Goal: Task Accomplishment & Management: Use online tool/utility

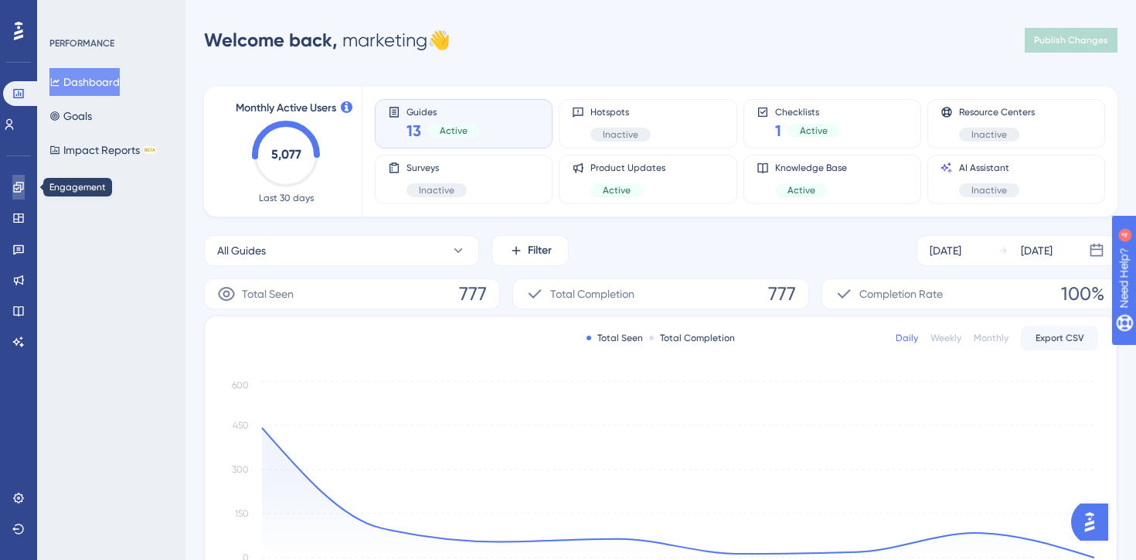
click at [19, 182] on icon at bounding box center [18, 187] width 10 height 10
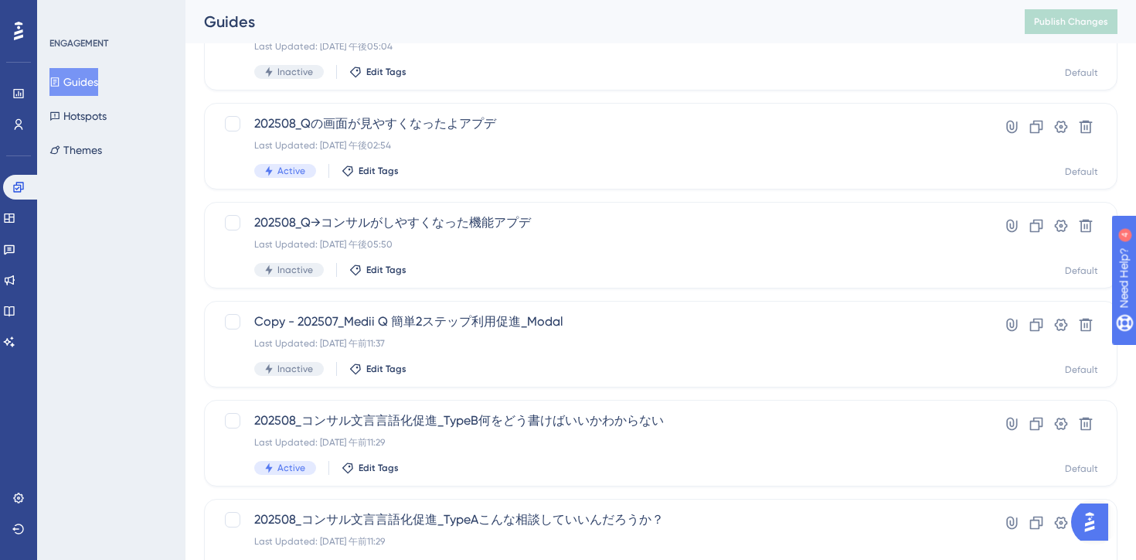
scroll to position [640, 0]
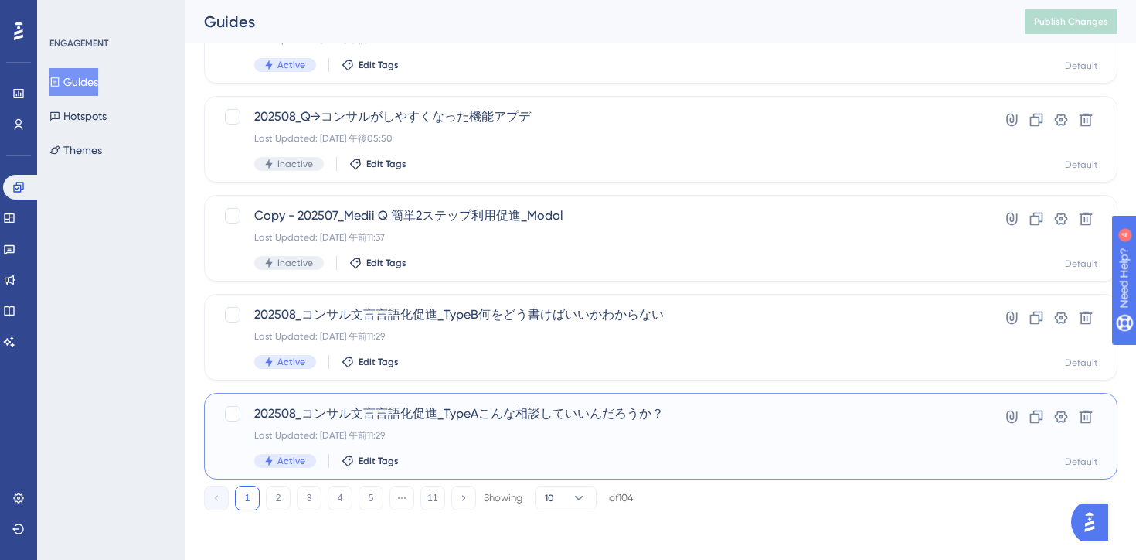
click at [578, 464] on div "Active Edit Tags" at bounding box center [598, 461] width 689 height 14
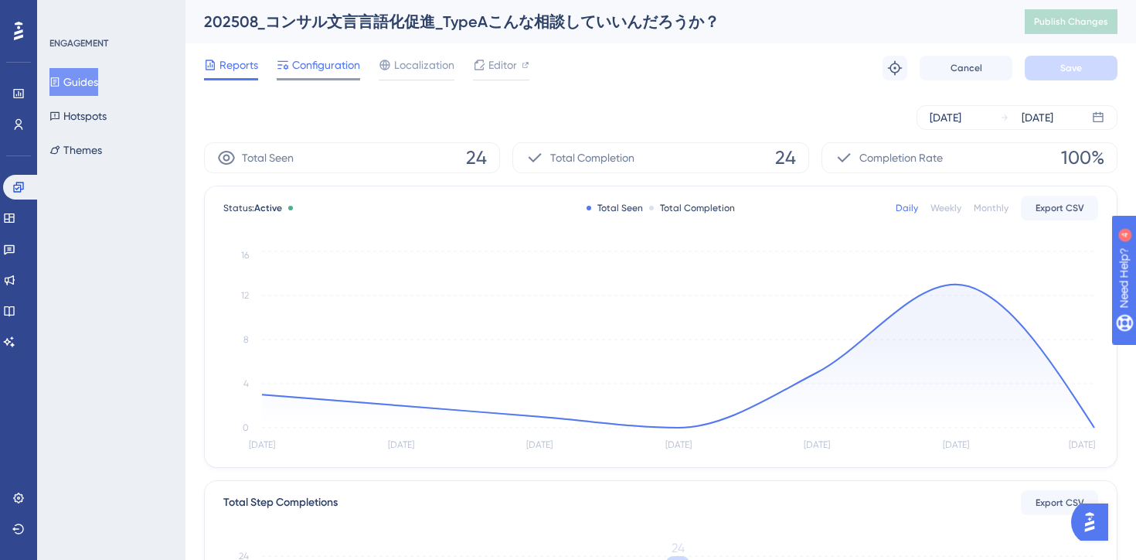
click at [340, 70] on span "Configuration" at bounding box center [326, 65] width 68 height 19
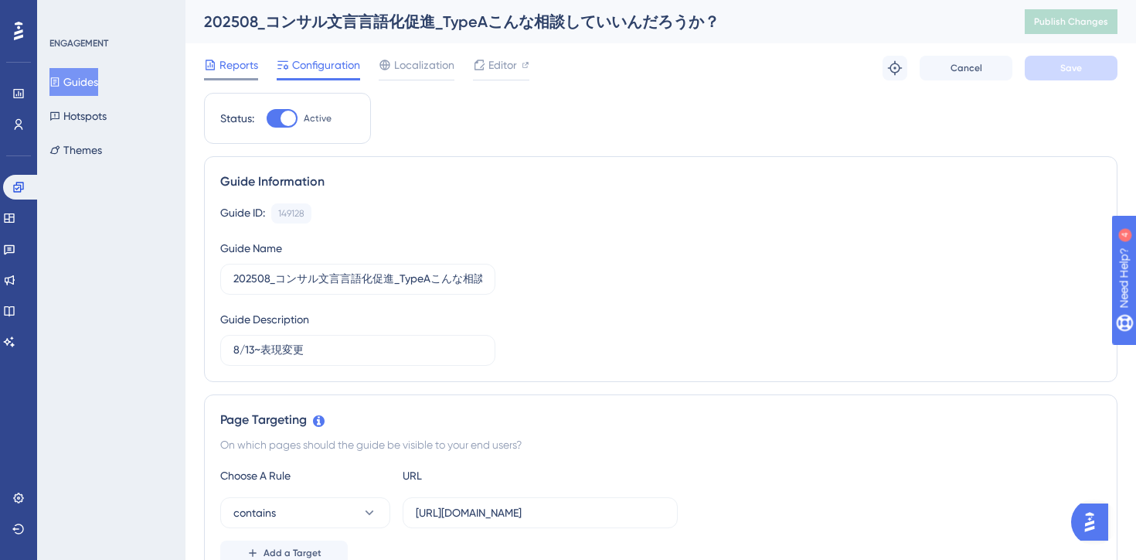
click at [226, 59] on span "Reports" at bounding box center [238, 65] width 39 height 19
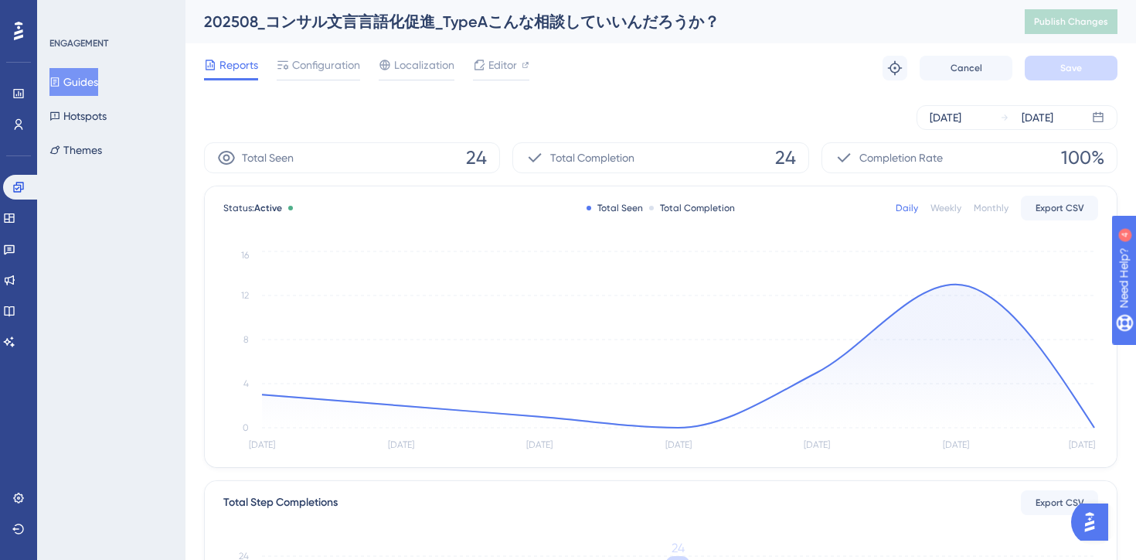
click at [721, 80] on div "Reports Configuration Localization Editor Troubleshoot Cancel Save" at bounding box center [660, 67] width 913 height 49
click at [60, 83] on icon at bounding box center [54, 82] width 11 height 11
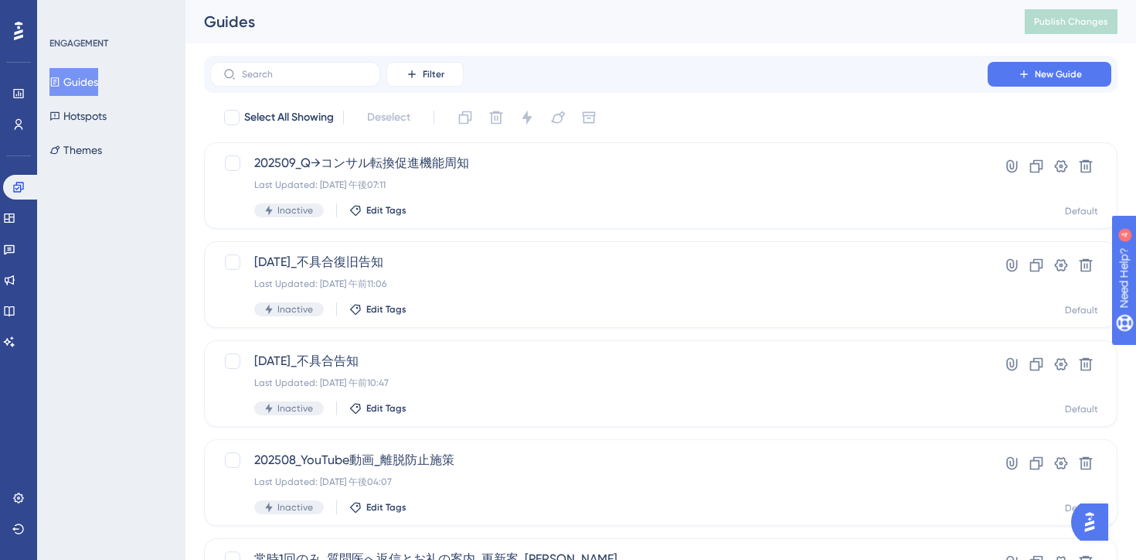
click at [706, 107] on div "Select All Showing Deselect" at bounding box center [670, 117] width 895 height 25
click at [1029, 72] on icon at bounding box center [1024, 74] width 12 height 12
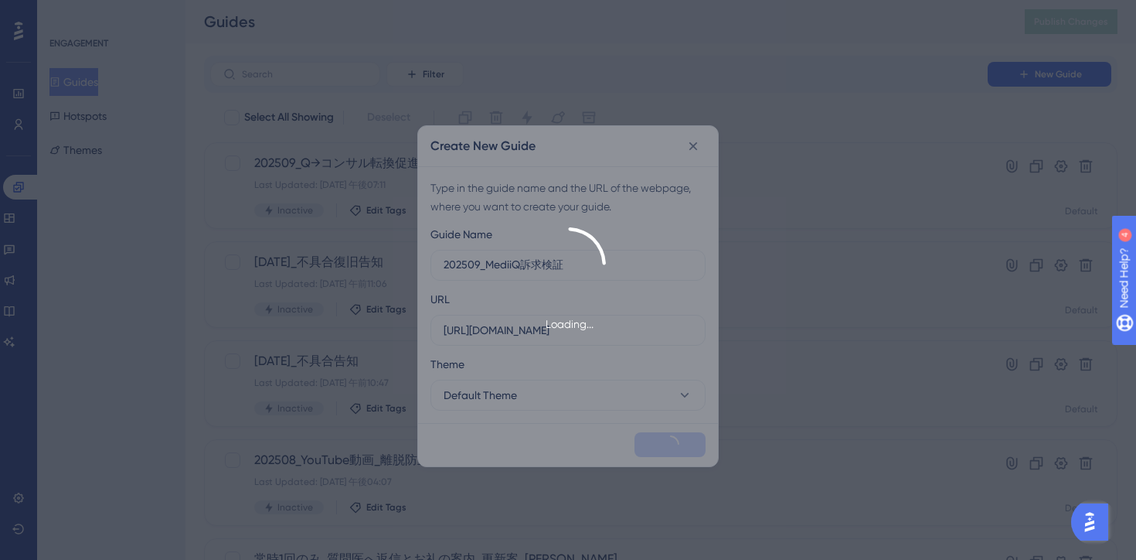
type input "202509_MediiQ訴求検証"
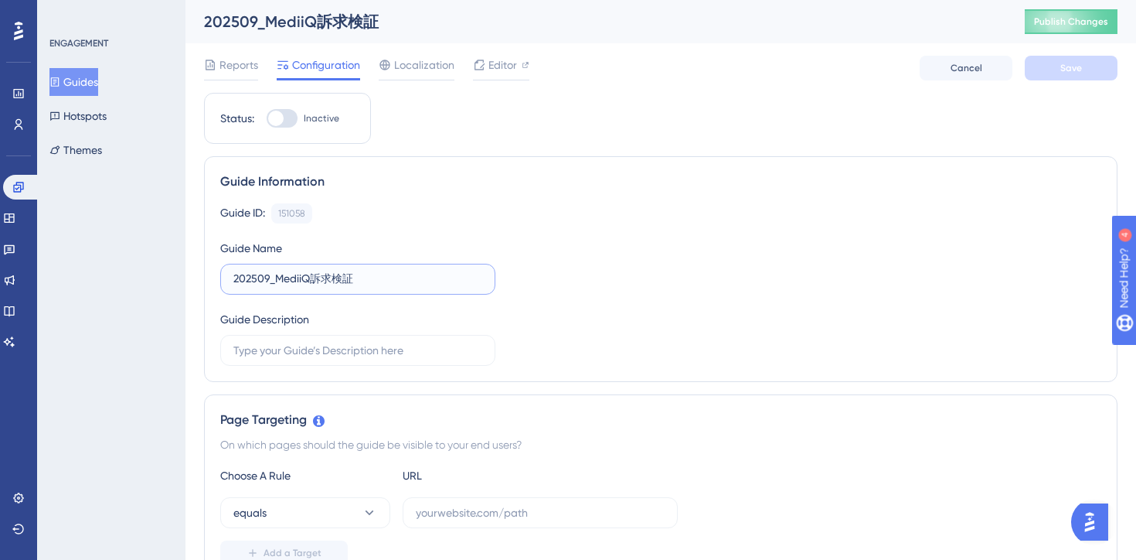
click at [380, 282] on input "202509_MediiQ訴求検証" at bounding box center [357, 278] width 249 height 17
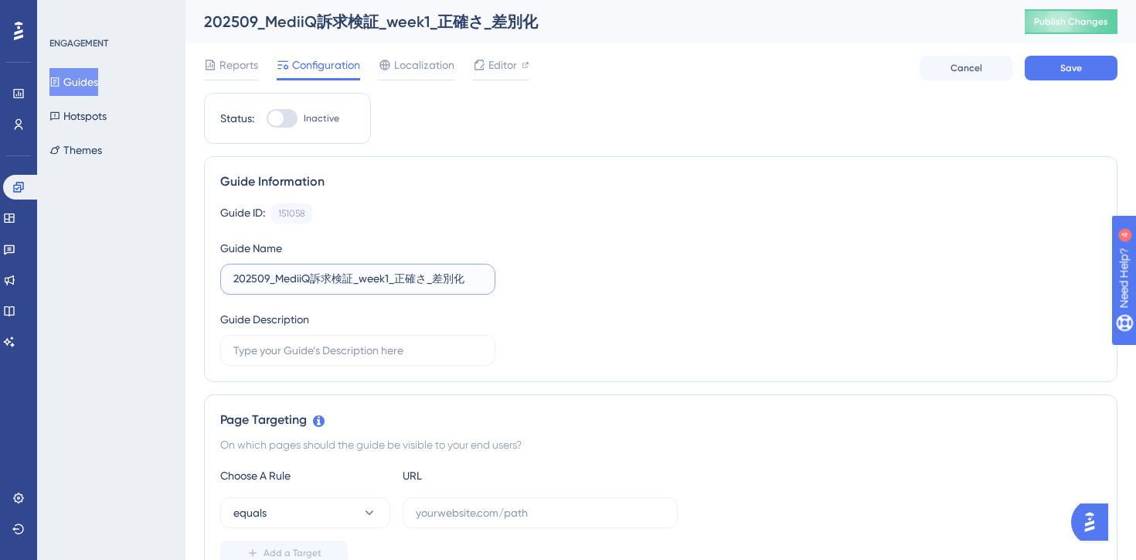
type input "202509_MediiQ訴求検証_week1_正確さ_差別化"
click at [618, 253] on div "Guide ID: 151058 Copy Guide Name 202509_MediiQ訴求検証_week1_正確さ_差別化 Guide Descript…" at bounding box center [660, 284] width 881 height 162
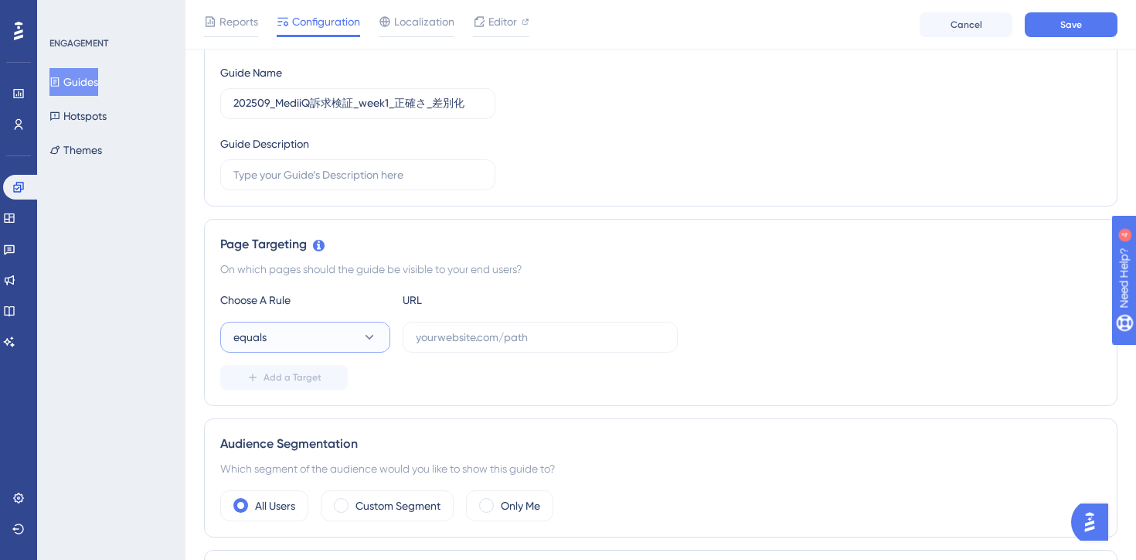
click at [369, 334] on icon at bounding box center [369, 336] width 15 height 15
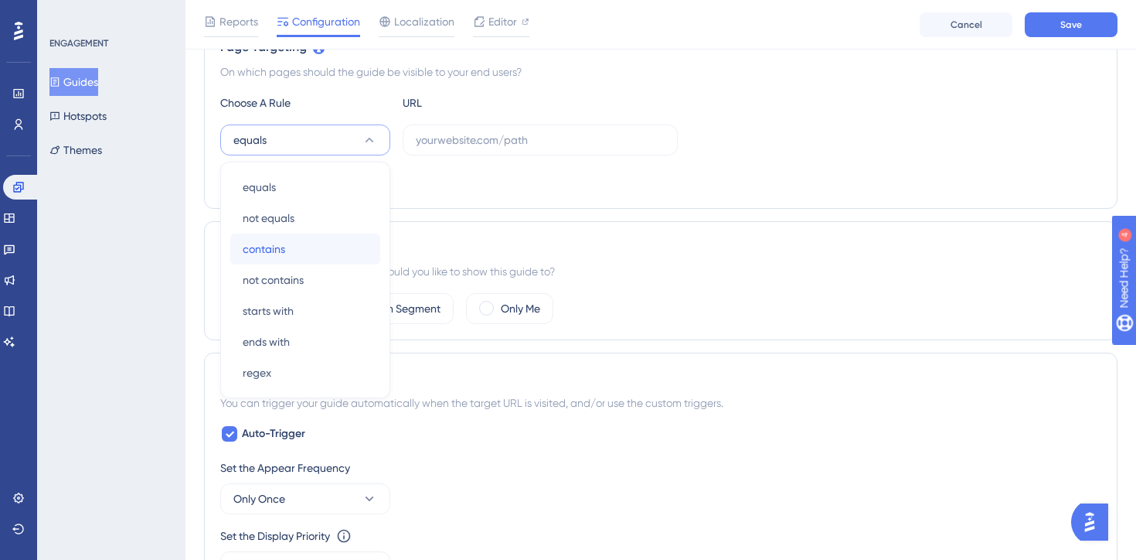
click at [335, 240] on div "contains contains" at bounding box center [305, 248] width 125 height 31
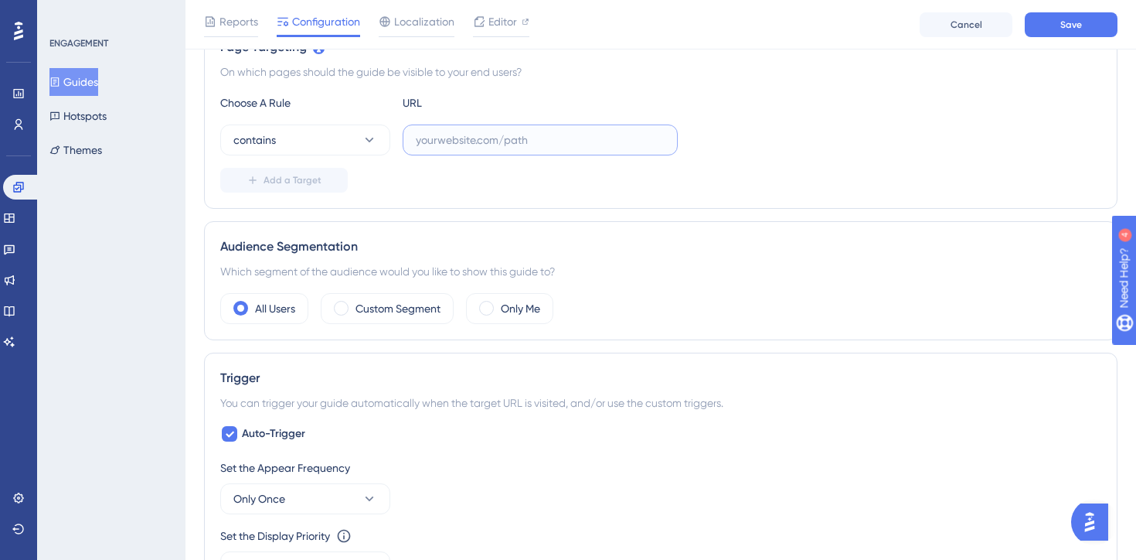
click at [476, 148] on input "text" at bounding box center [540, 139] width 249 height 17
paste input "https://stg-e-consult.medii.jp/"
type input "https://stg-e-consult.medii.jp/"
click at [596, 214] on div "Status: Inactive Guide Information Guide ID: 151058 Copy Guide Name 202509_Medi…" at bounding box center [660, 469] width 913 height 1498
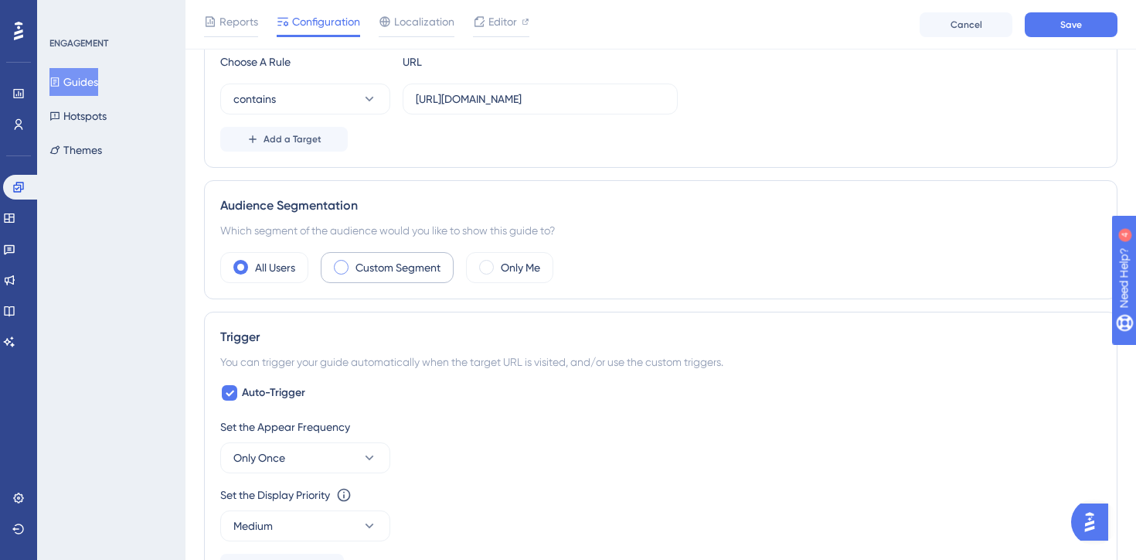
click at [391, 266] on label "Custom Segment" at bounding box center [398, 267] width 85 height 19
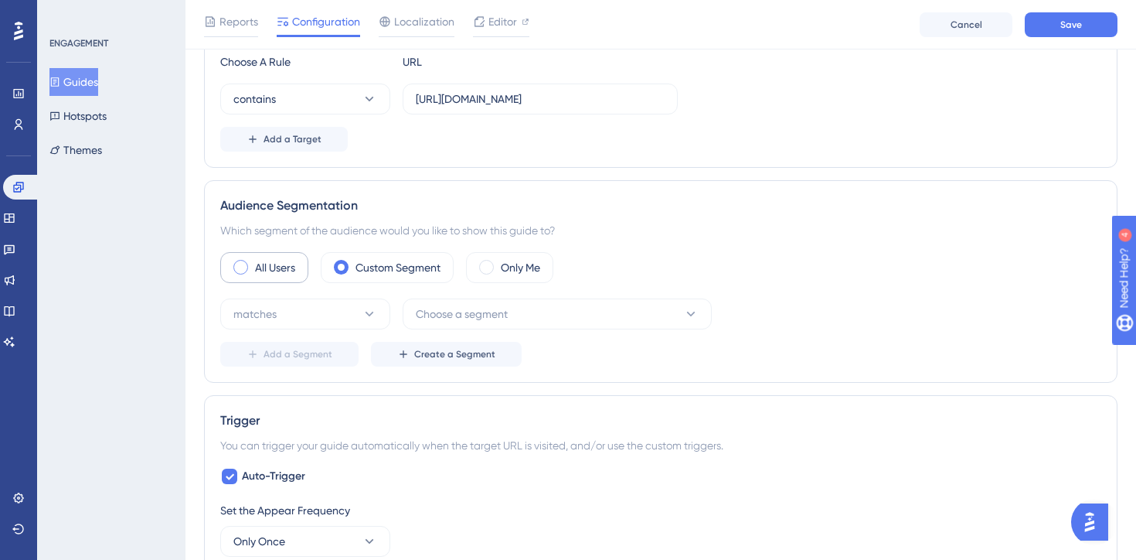
click at [247, 259] on div "All Users" at bounding box center [264, 267] width 88 height 31
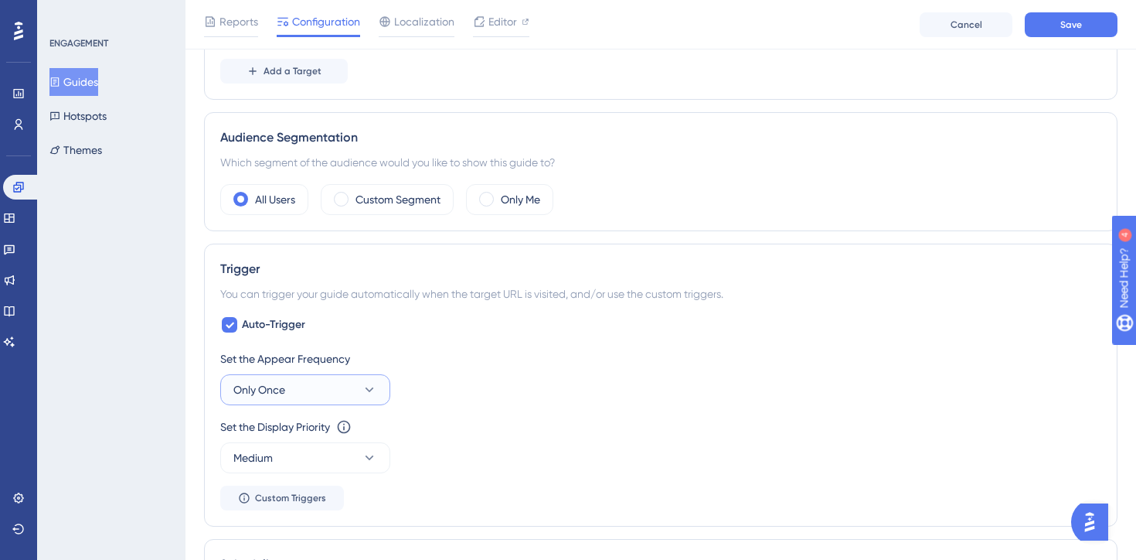
click at [369, 390] on icon at bounding box center [370, 389] width 9 height 5
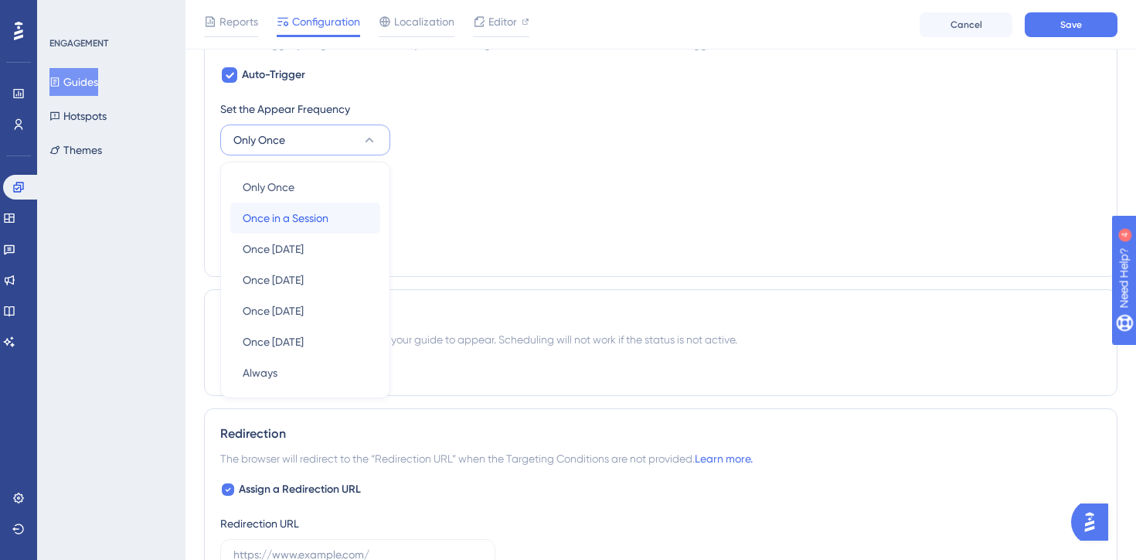
click at [334, 219] on div "Once in a Session Once in a Session" at bounding box center [305, 217] width 125 height 31
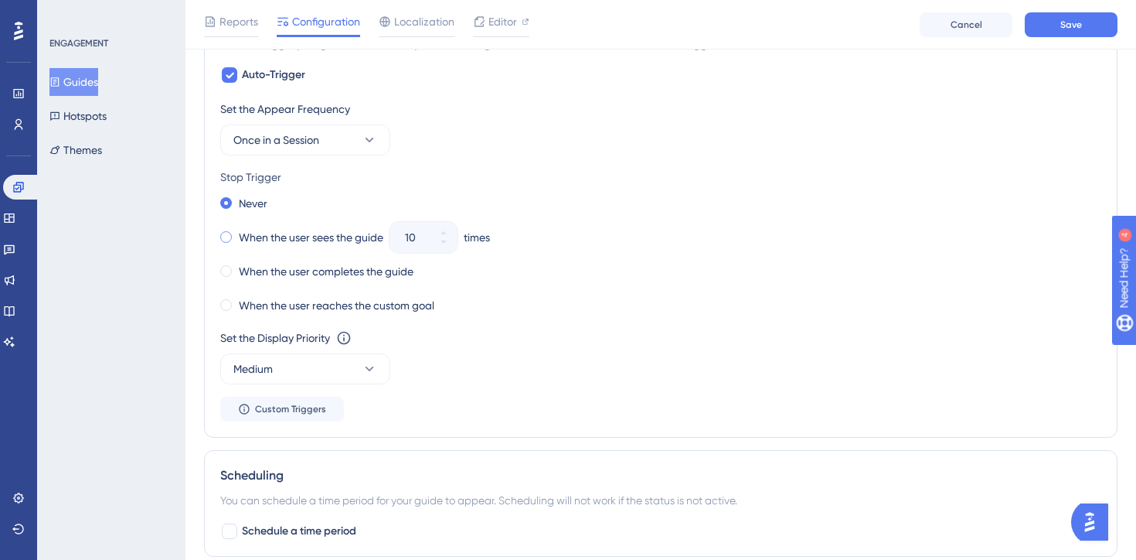
click at [268, 240] on label "When the user sees the guide" at bounding box center [311, 237] width 145 height 19
click at [438, 247] on button "10" at bounding box center [444, 244] width 28 height 15
click at [438, 247] on button "9" at bounding box center [444, 244] width 28 height 15
click at [438, 247] on button "8" at bounding box center [444, 244] width 28 height 15
click at [438, 247] on button "7" at bounding box center [444, 244] width 28 height 15
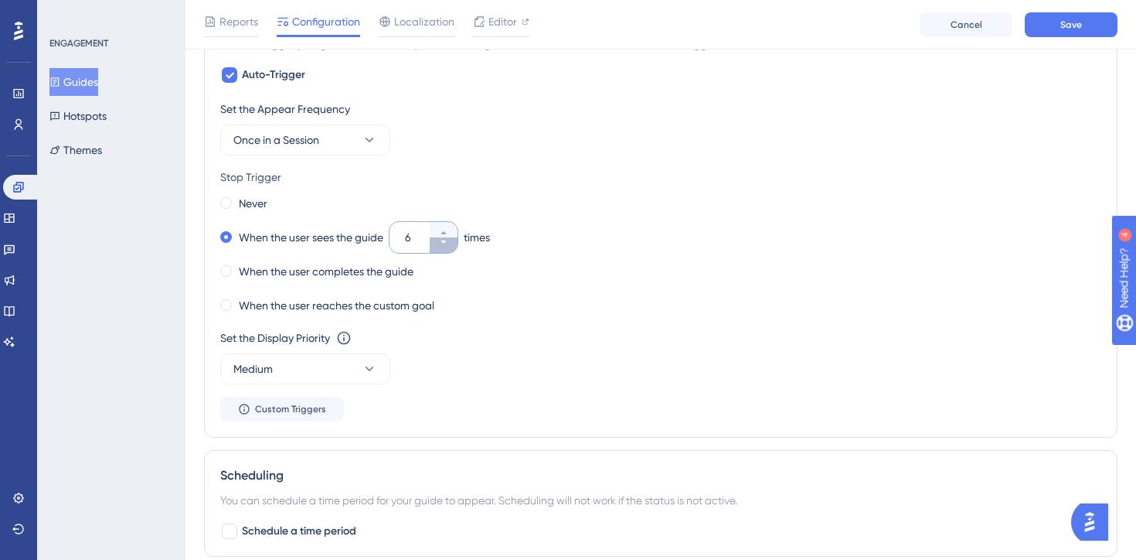
click at [438, 247] on button "6" at bounding box center [444, 244] width 28 height 15
click at [438, 247] on button "5" at bounding box center [444, 244] width 28 height 15
click at [438, 247] on button "4" at bounding box center [444, 244] width 28 height 15
type input "3"
click at [605, 243] on div "When the user sees the guide 3 times" at bounding box center [660, 237] width 881 height 22
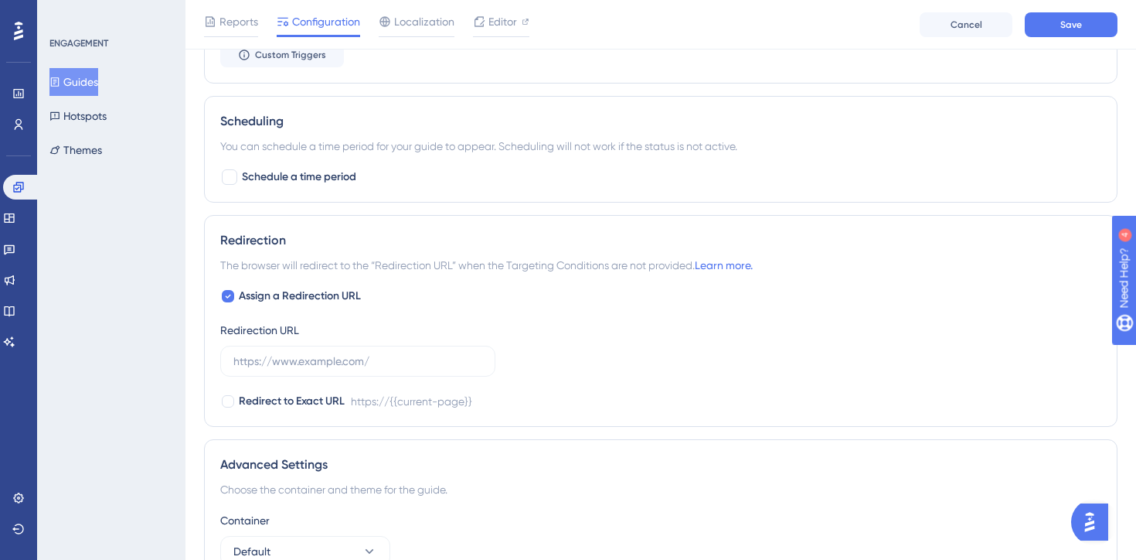
scroll to position [1247, 0]
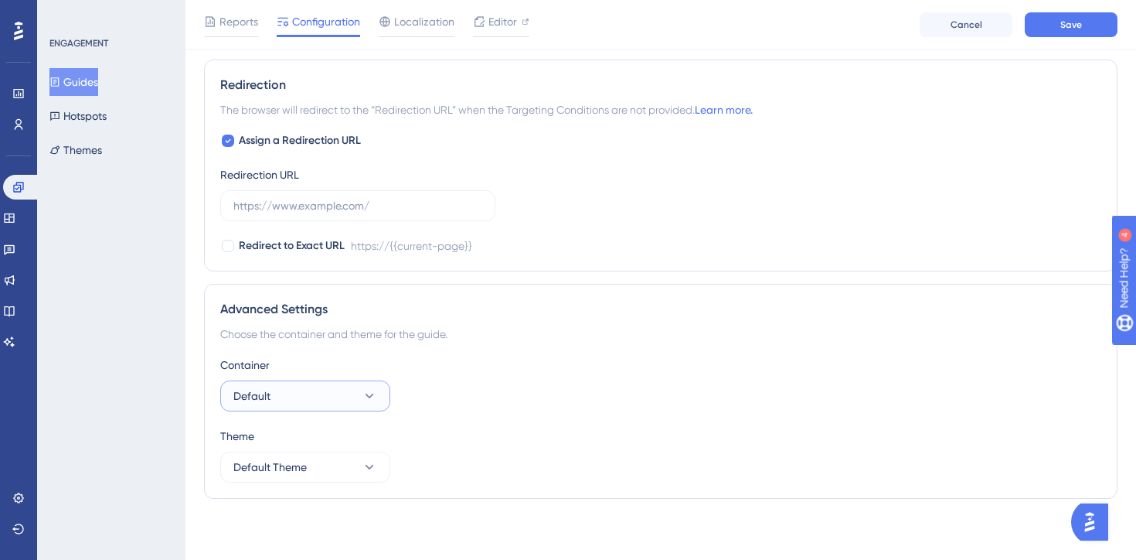
click at [363, 396] on icon at bounding box center [369, 395] width 15 height 15
click at [231, 138] on div at bounding box center [228, 140] width 12 height 12
checkbox input "false"
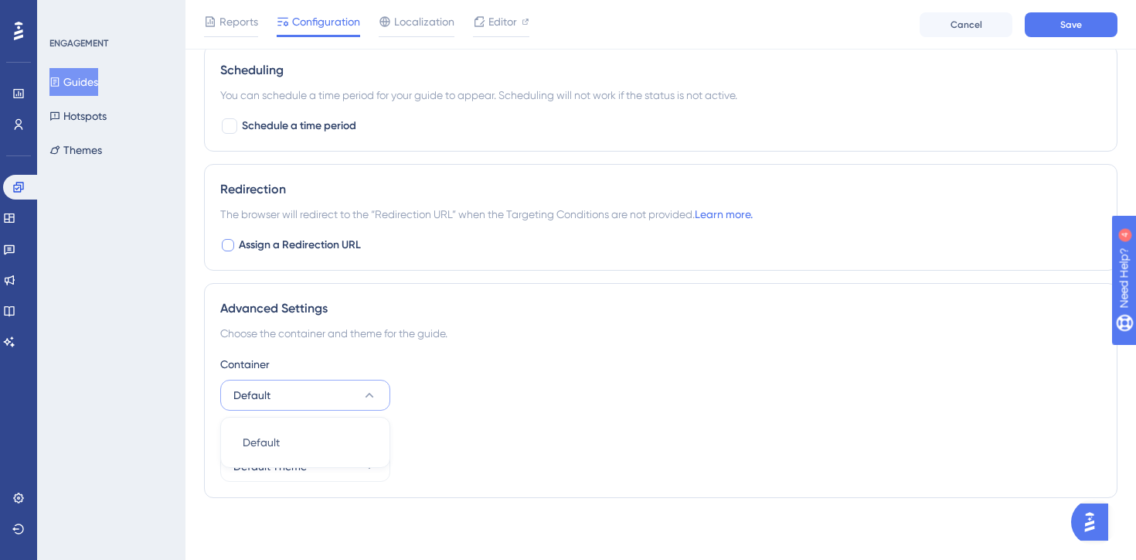
click at [328, 397] on button "Default" at bounding box center [305, 394] width 170 height 31
click at [359, 400] on button "Default" at bounding box center [305, 394] width 170 height 31
click at [358, 471] on button "Default Theme" at bounding box center [305, 466] width 170 height 31
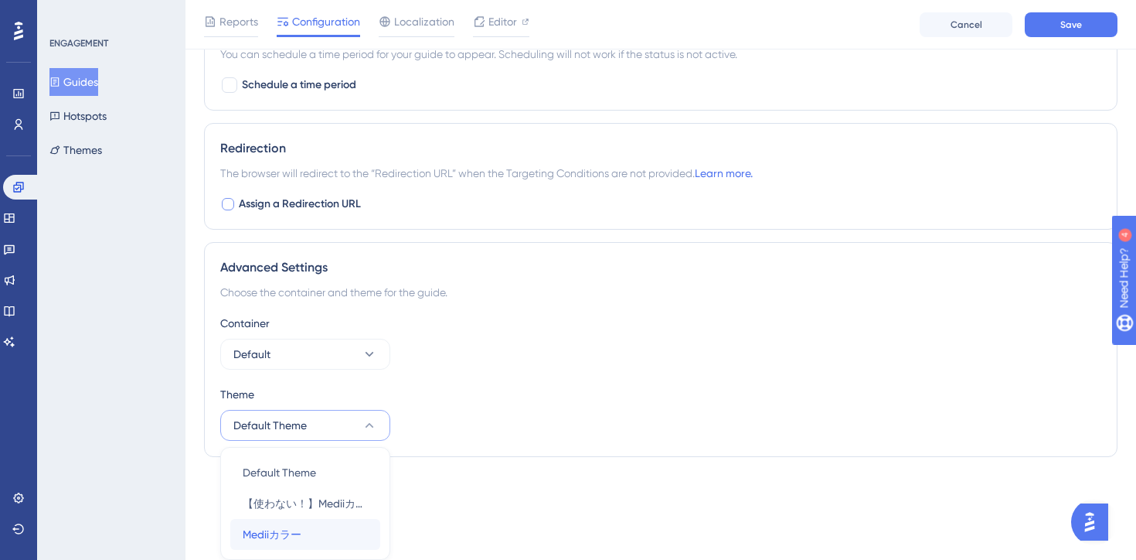
click at [315, 529] on div "Mediiカラー Mediiカラー" at bounding box center [305, 534] width 125 height 31
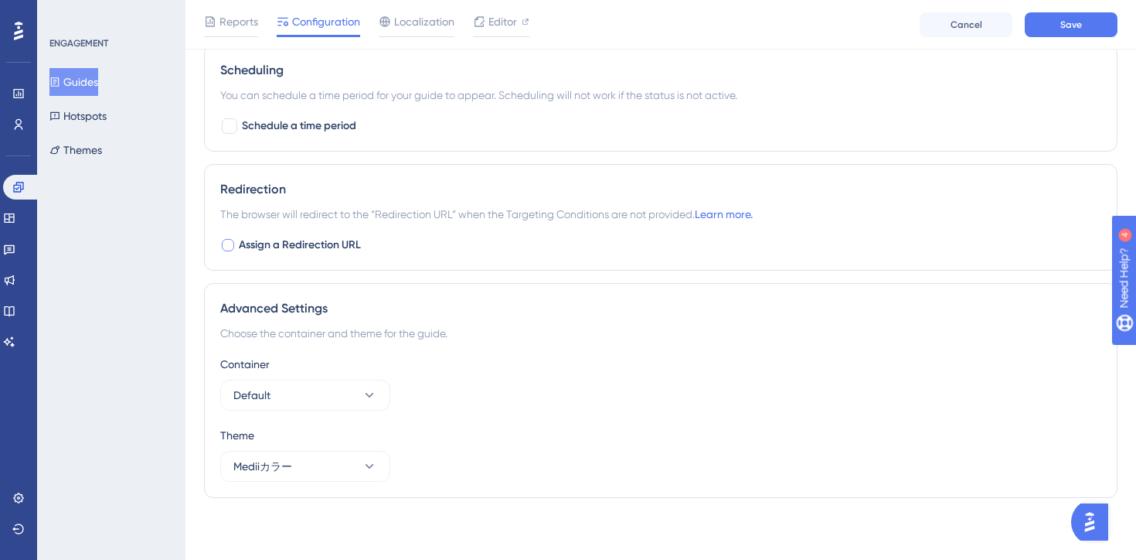
click at [600, 366] on div "Container" at bounding box center [660, 364] width 881 height 19
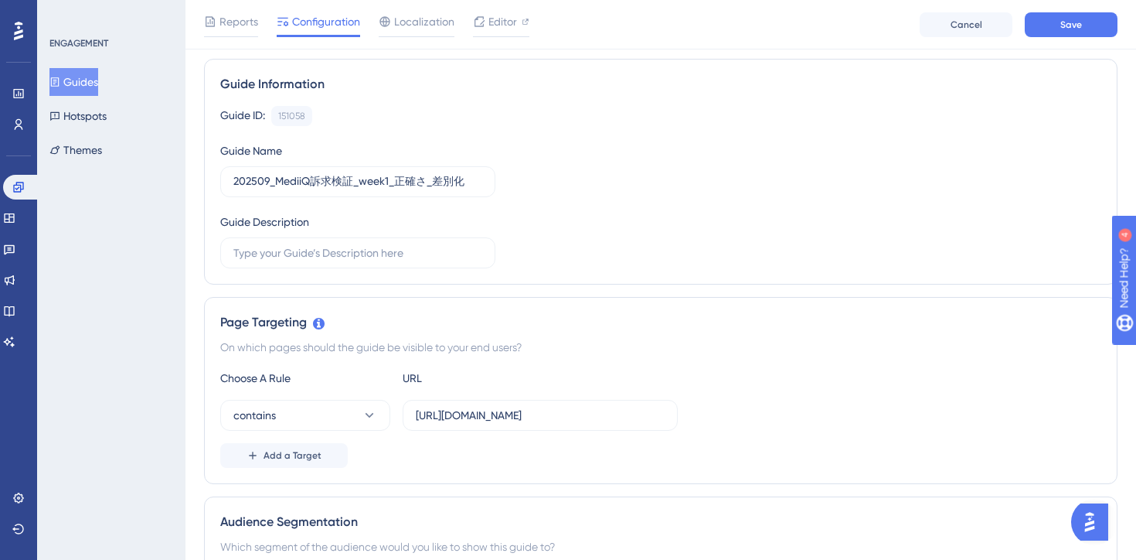
scroll to position [0, 0]
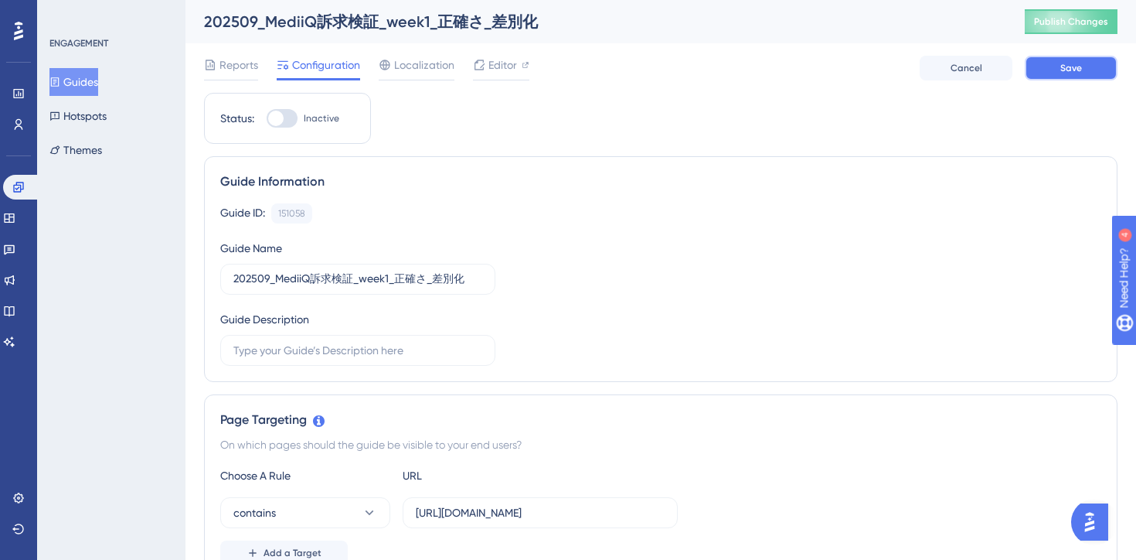
click at [1070, 69] on span "Save" at bounding box center [1071, 68] width 22 height 12
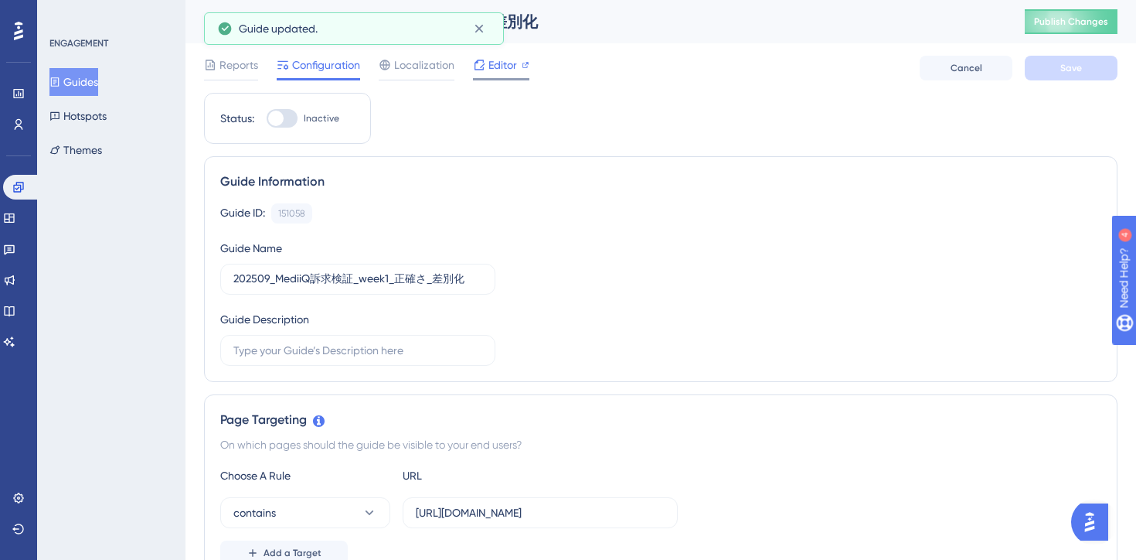
click at [508, 76] on div "Editor" at bounding box center [501, 68] width 56 height 25
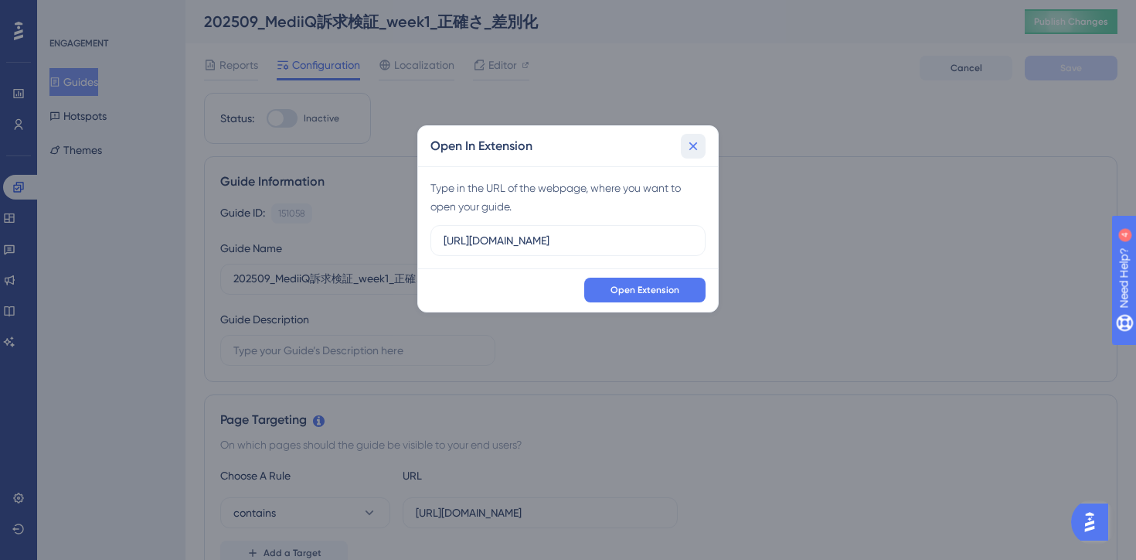
click at [696, 143] on icon at bounding box center [693, 146] width 9 height 9
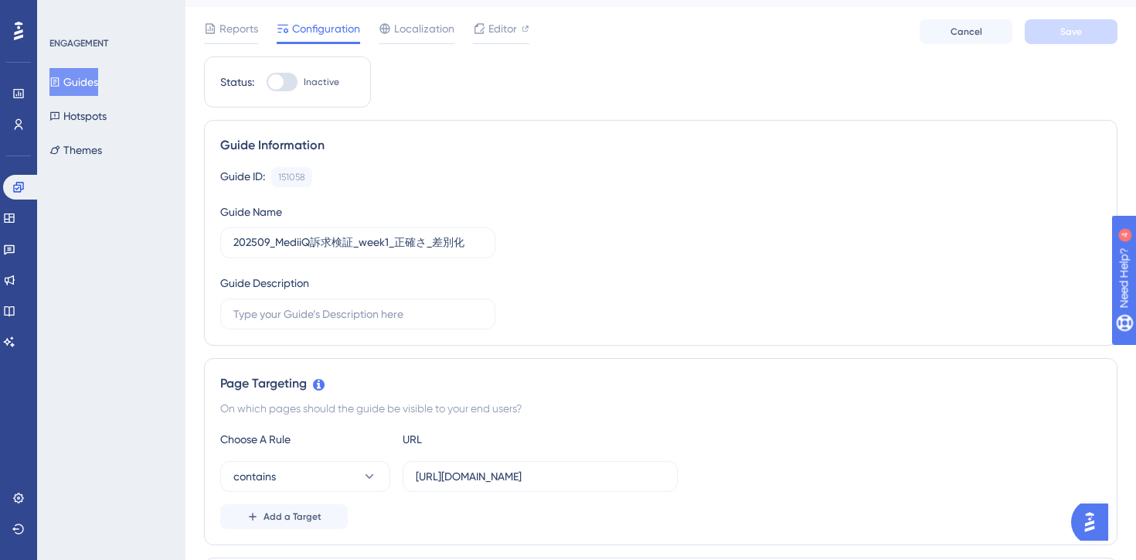
scroll to position [69, 0]
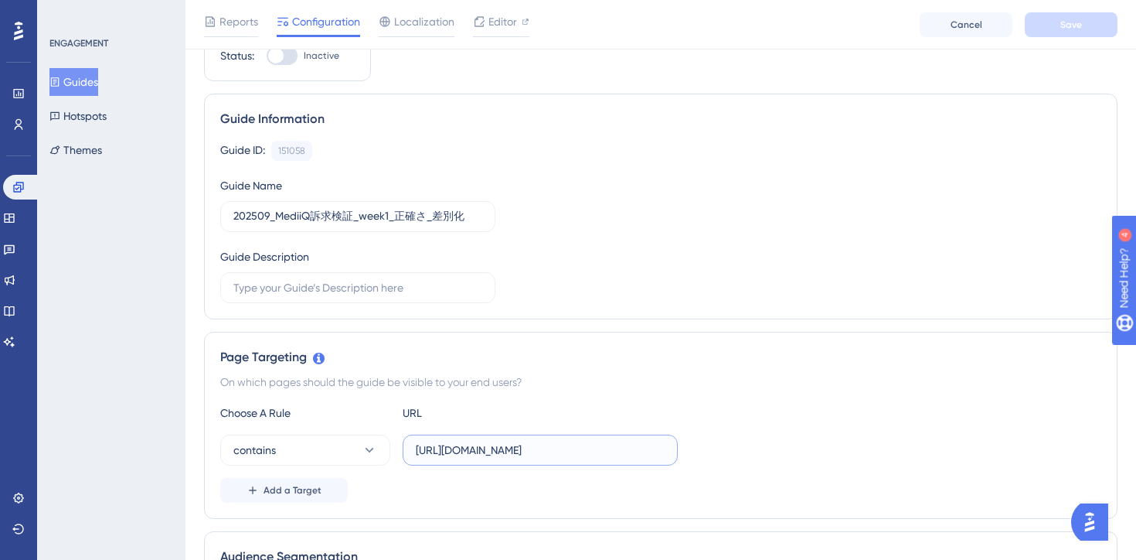
click at [601, 444] on input "https://stg-e-consult.medii.jp/" at bounding box center [540, 449] width 249 height 17
drag, startPoint x: 597, startPoint y: 446, endPoint x: 305, endPoint y: 444, distance: 291.4
click at [305, 444] on div "contains https://stg-e-consult.medii.jp/" at bounding box center [449, 449] width 458 height 31
paste input "top"
type input "https://stg-e-consult.medii.jp/top"
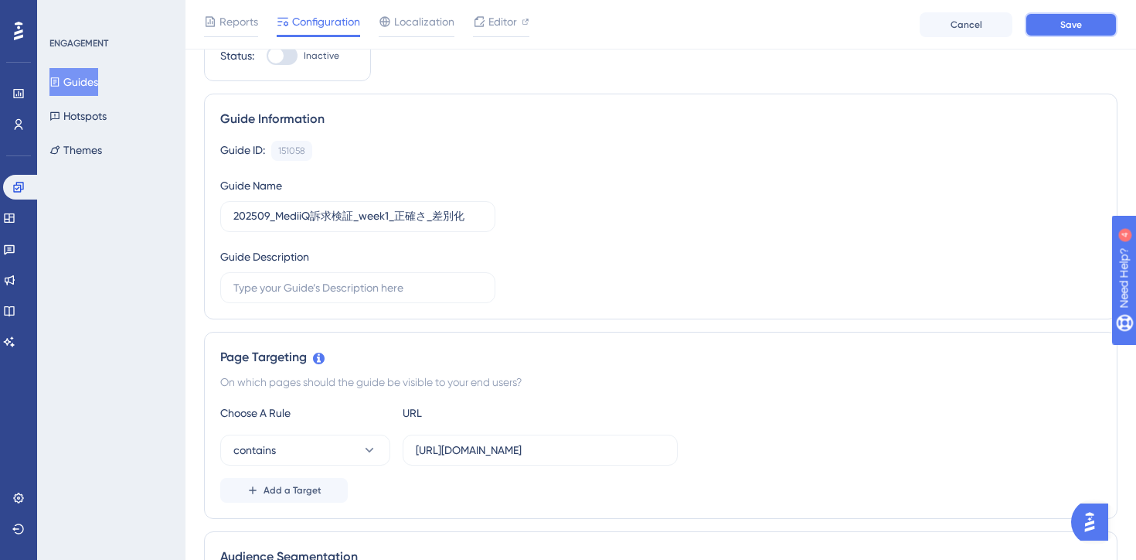
click at [1070, 28] on span "Save" at bounding box center [1071, 25] width 22 height 12
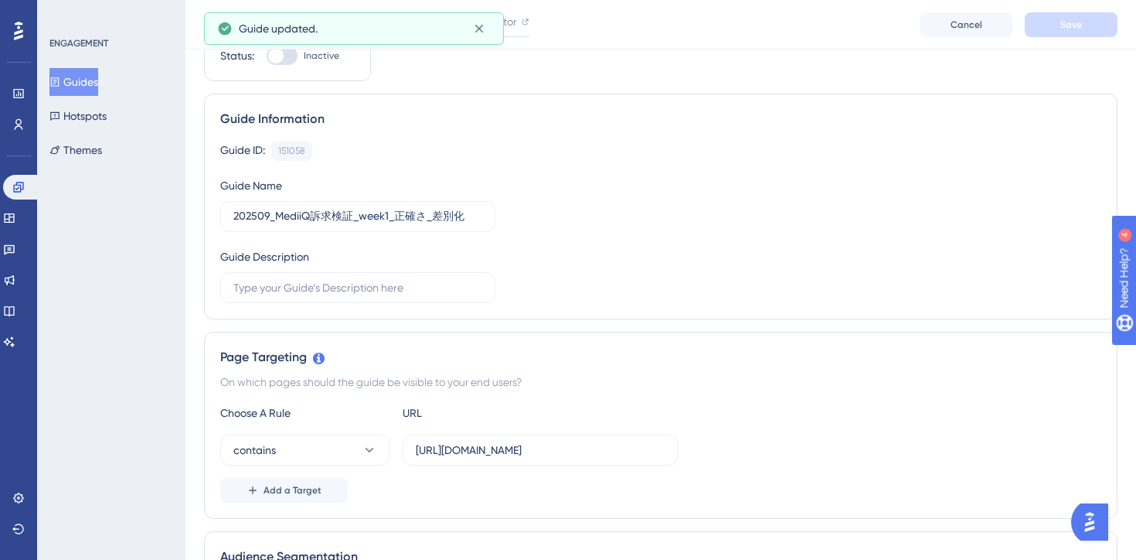
scroll to position [0, 0]
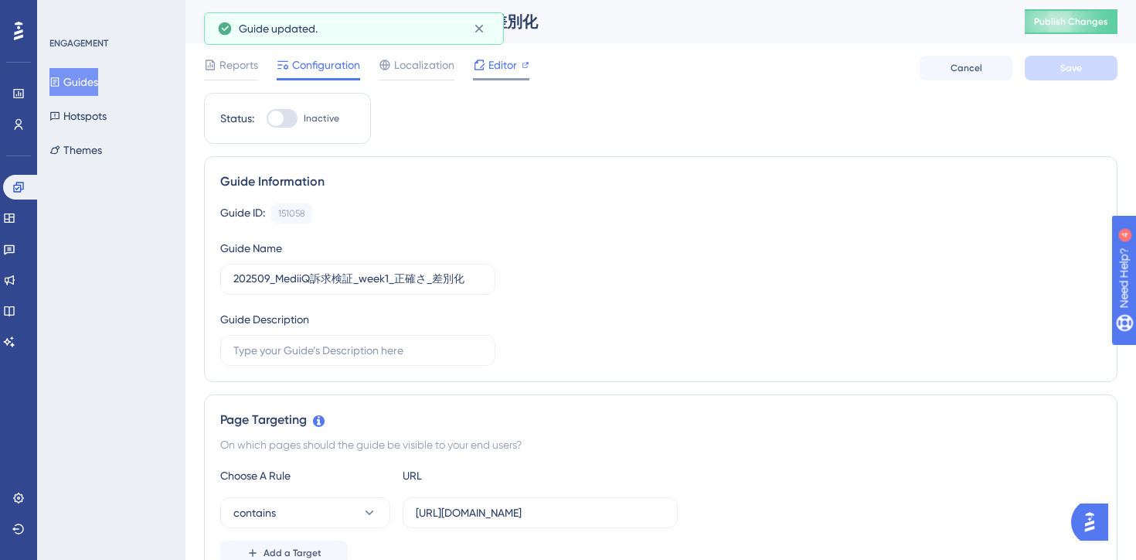
click at [492, 70] on span "Editor" at bounding box center [502, 65] width 29 height 19
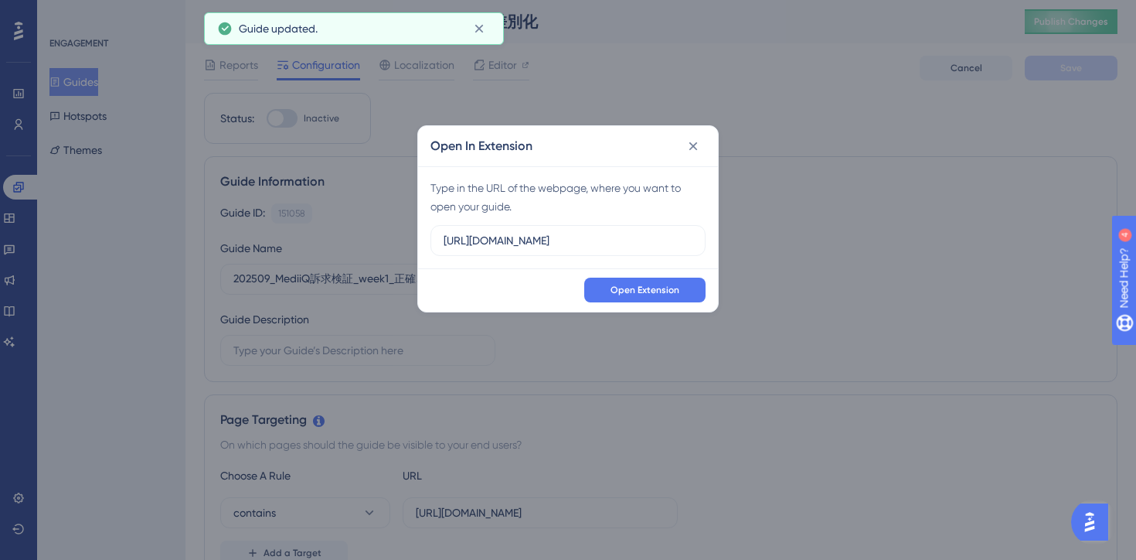
drag, startPoint x: 611, startPoint y: 236, endPoint x: 292, endPoint y: 251, distance: 318.7
click at [292, 251] on div "Open In Extension Type in the URL of the webpage, where you want to open your g…" at bounding box center [568, 280] width 1136 height 560
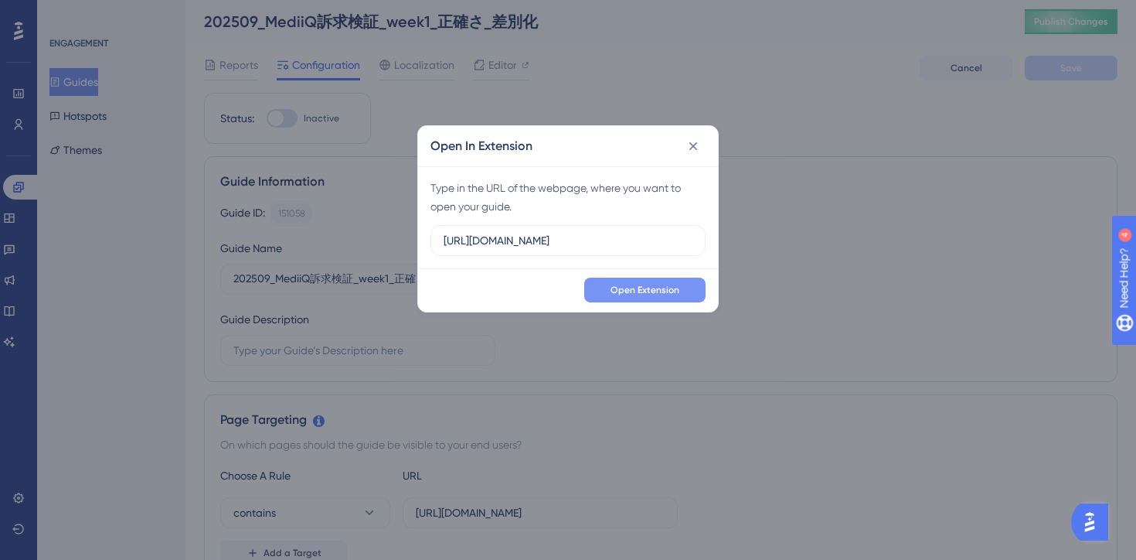
type input "https://stg-e-consult.medii.jp/top"
click at [643, 289] on span "Open Extension" at bounding box center [645, 290] width 69 height 12
click at [691, 148] on icon at bounding box center [693, 146] width 9 height 9
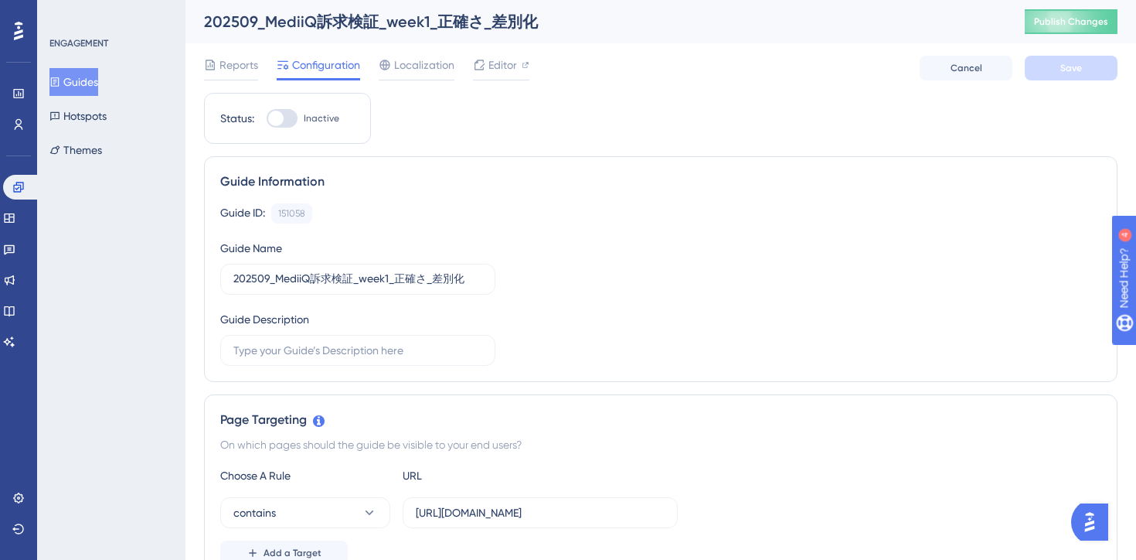
click at [98, 83] on button "Guides" at bounding box center [73, 82] width 49 height 28
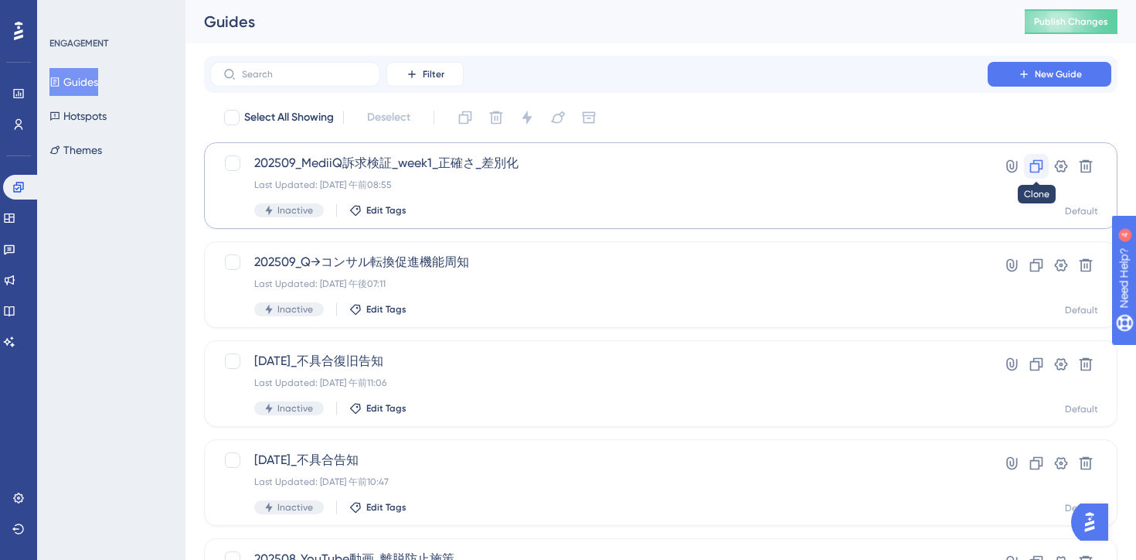
click at [1037, 168] on icon at bounding box center [1036, 165] width 15 height 15
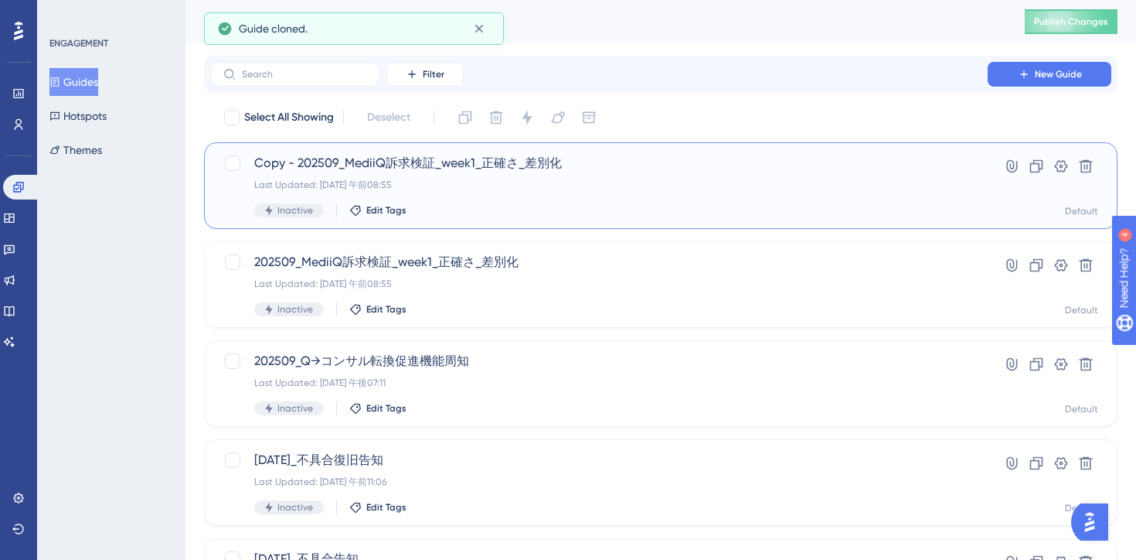
click at [571, 192] on div "Copy - 202509_MediiQ訴求検証_week1_正確さ_差別化 Last Updated: 2025年9月02日 午前08:55 Inactiv…" at bounding box center [598, 185] width 689 height 63
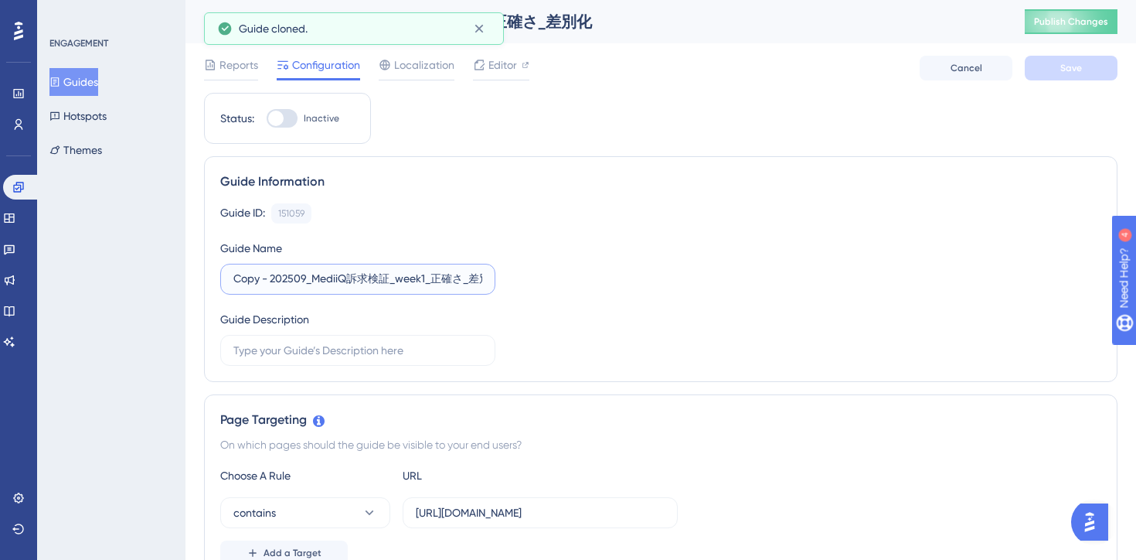
drag, startPoint x: 270, startPoint y: 282, endPoint x: 184, endPoint y: 285, distance: 85.8
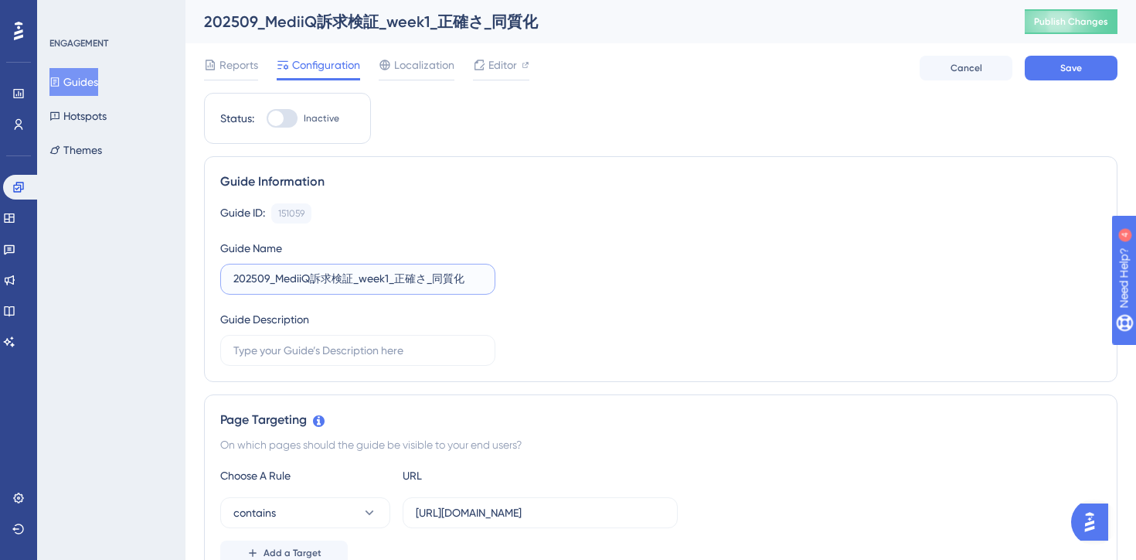
type input "202509_MediiQ訴求検証_week1_正確さ_同質化"
click at [617, 262] on div "Guide ID: 151059 Copy Guide Name 202509_MediiQ訴求検証_week1_正確さ_同質化 Guide Descript…" at bounding box center [660, 284] width 881 height 162
click at [1064, 75] on button "Save" at bounding box center [1071, 68] width 93 height 25
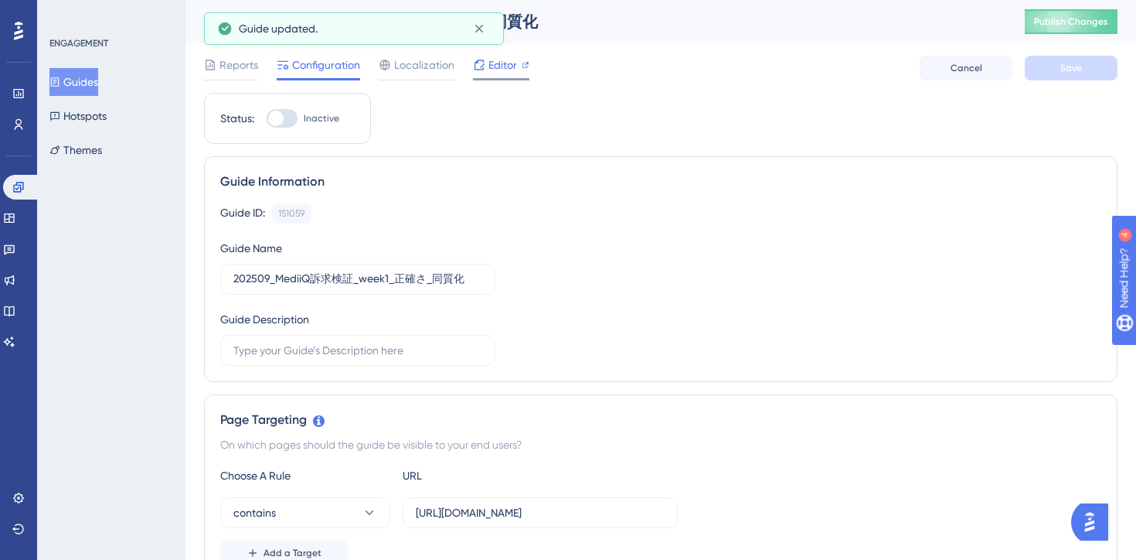
click at [497, 71] on span "Editor" at bounding box center [502, 65] width 29 height 19
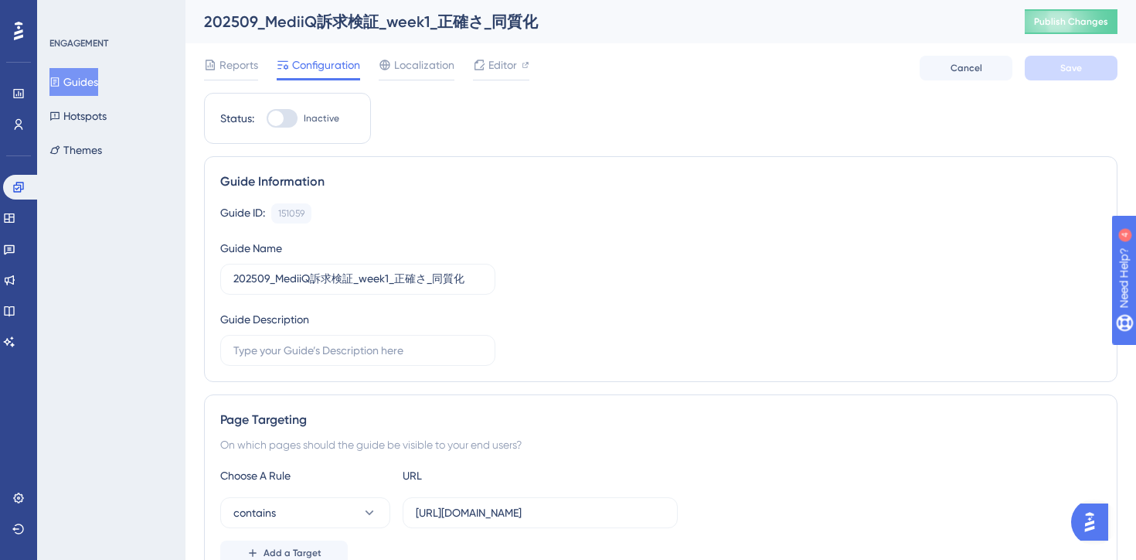
click at [98, 72] on button "Guides" at bounding box center [73, 82] width 49 height 28
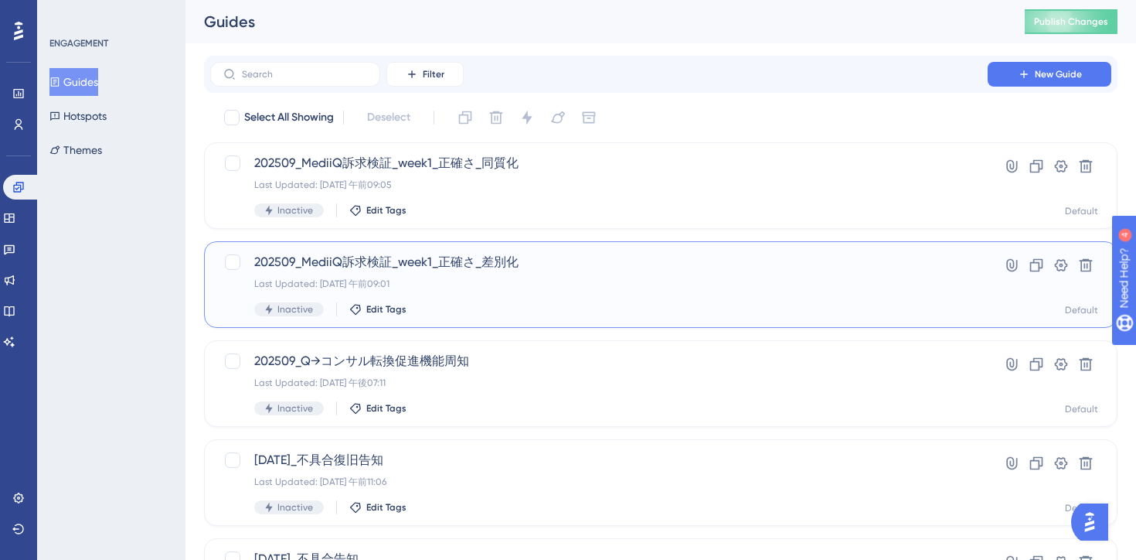
click at [630, 274] on div "202509_MediiQ訴求検証_week1_正確さ_差別化 Last Updated: 2025年9月02日 午前09:01 Inactive Edit …" at bounding box center [598, 284] width 689 height 63
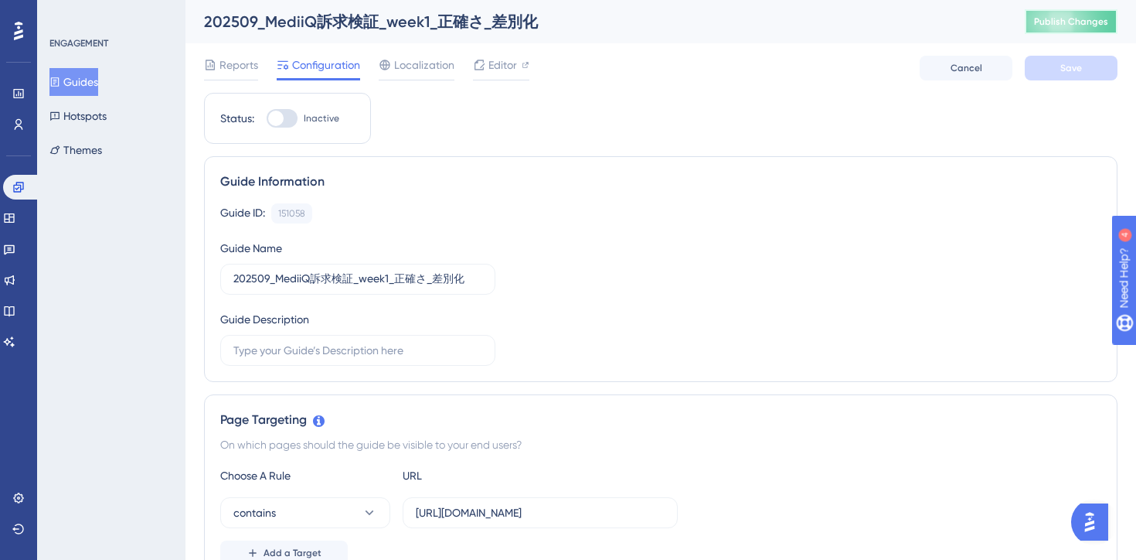
click at [1064, 32] on button "Publish Changes" at bounding box center [1071, 21] width 93 height 25
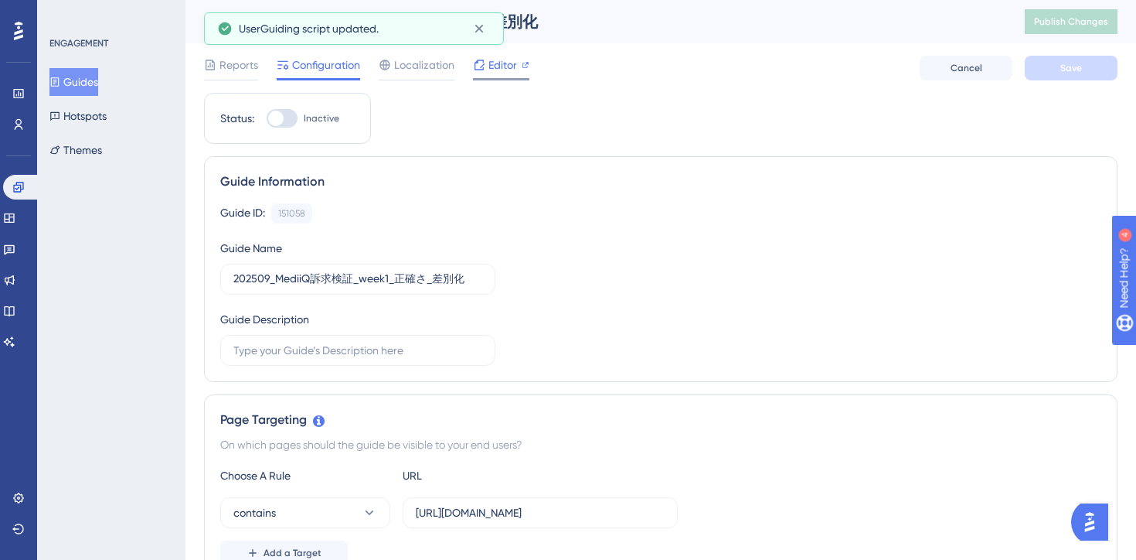
click at [502, 73] on span "Editor" at bounding box center [502, 65] width 29 height 19
